Goal: Book appointment/travel/reservation

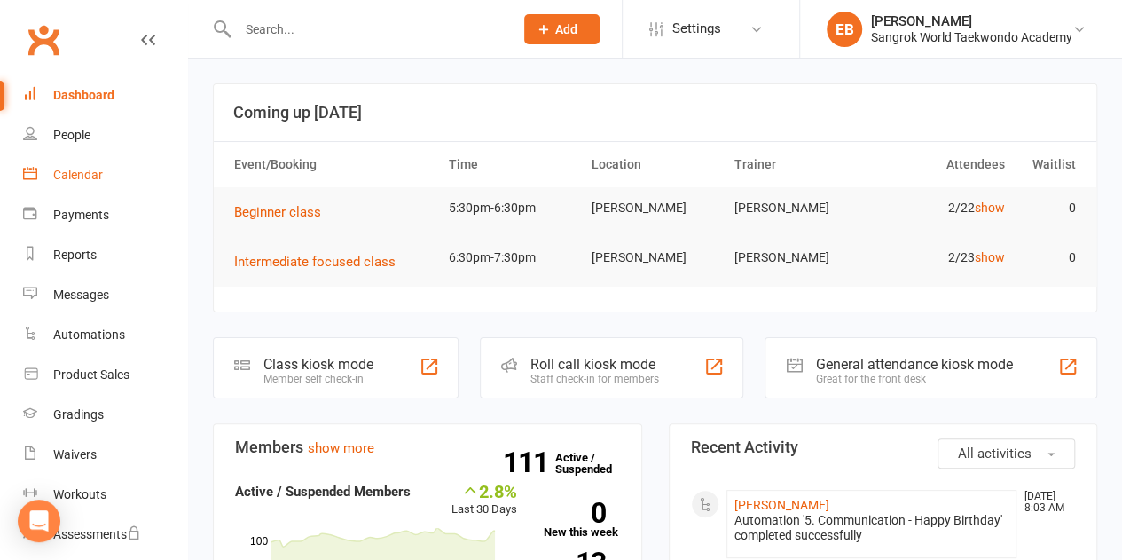
click at [92, 169] on div "Calendar" at bounding box center [78, 175] width 50 height 14
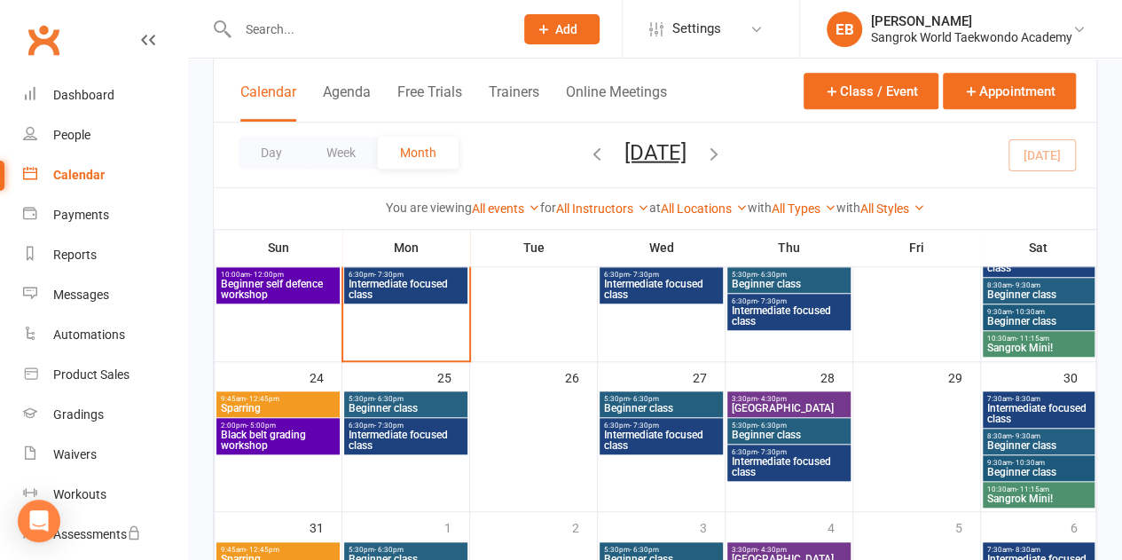
scroll to position [617, 0]
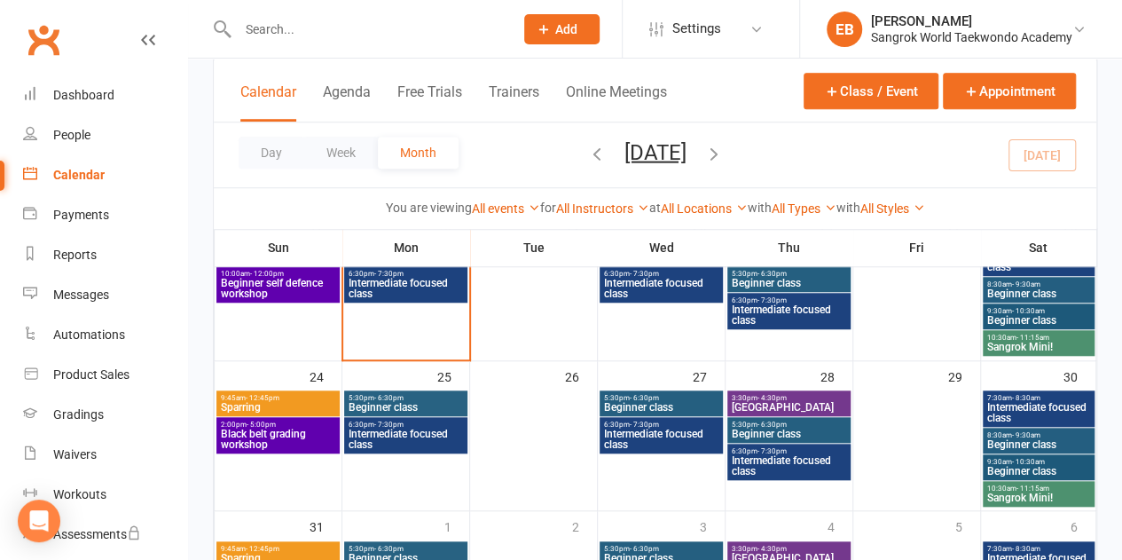
click at [248, 437] on span "Black belt grading workshop" at bounding box center [278, 438] width 116 height 21
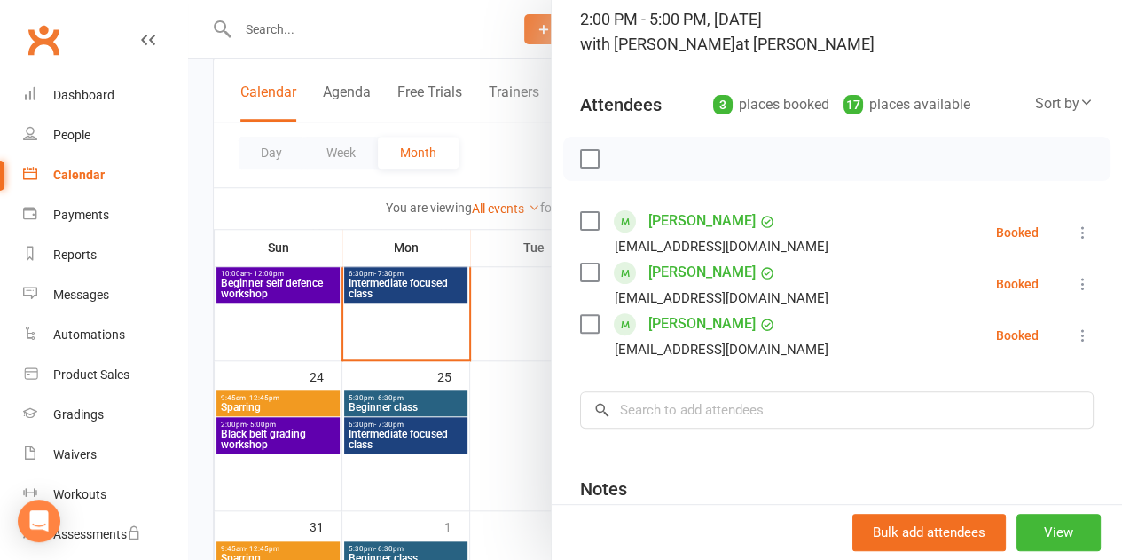
scroll to position [124, 0]
click at [703, 404] on input "search" at bounding box center [837, 408] width 514 height 37
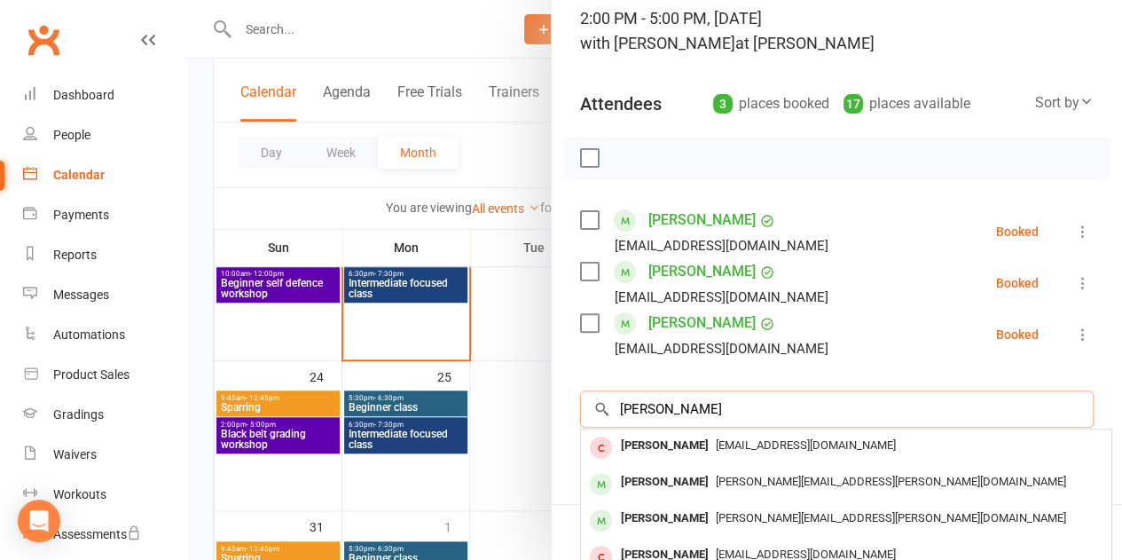
type input "[PERSON_NAME]"
click at [643, 476] on div "[PERSON_NAME]" at bounding box center [665, 482] width 102 height 26
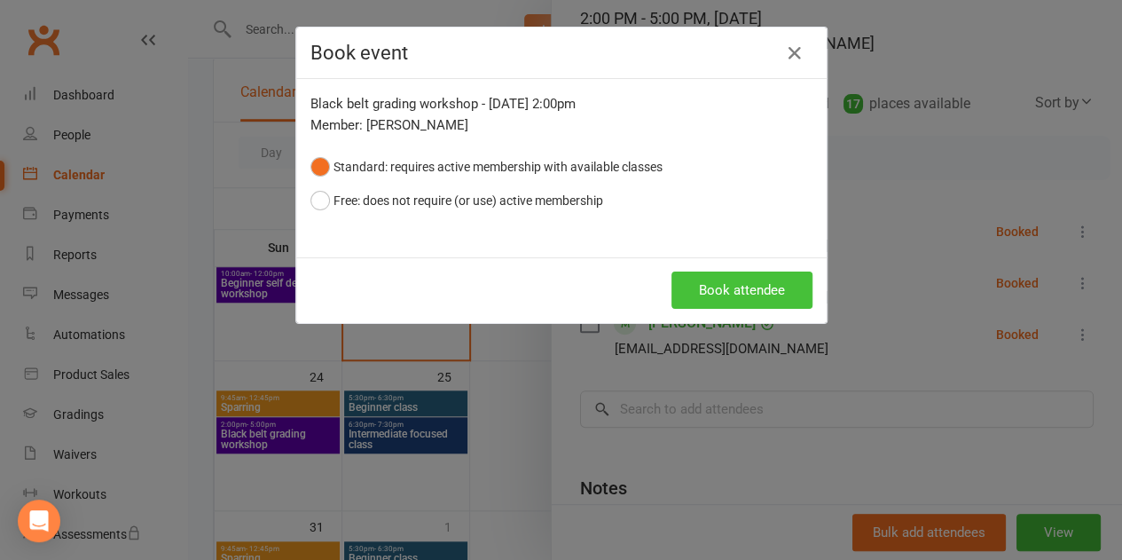
click at [716, 290] on button "Book attendee" at bounding box center [741, 289] width 141 height 37
